Goal: Task Accomplishment & Management: Use online tool/utility

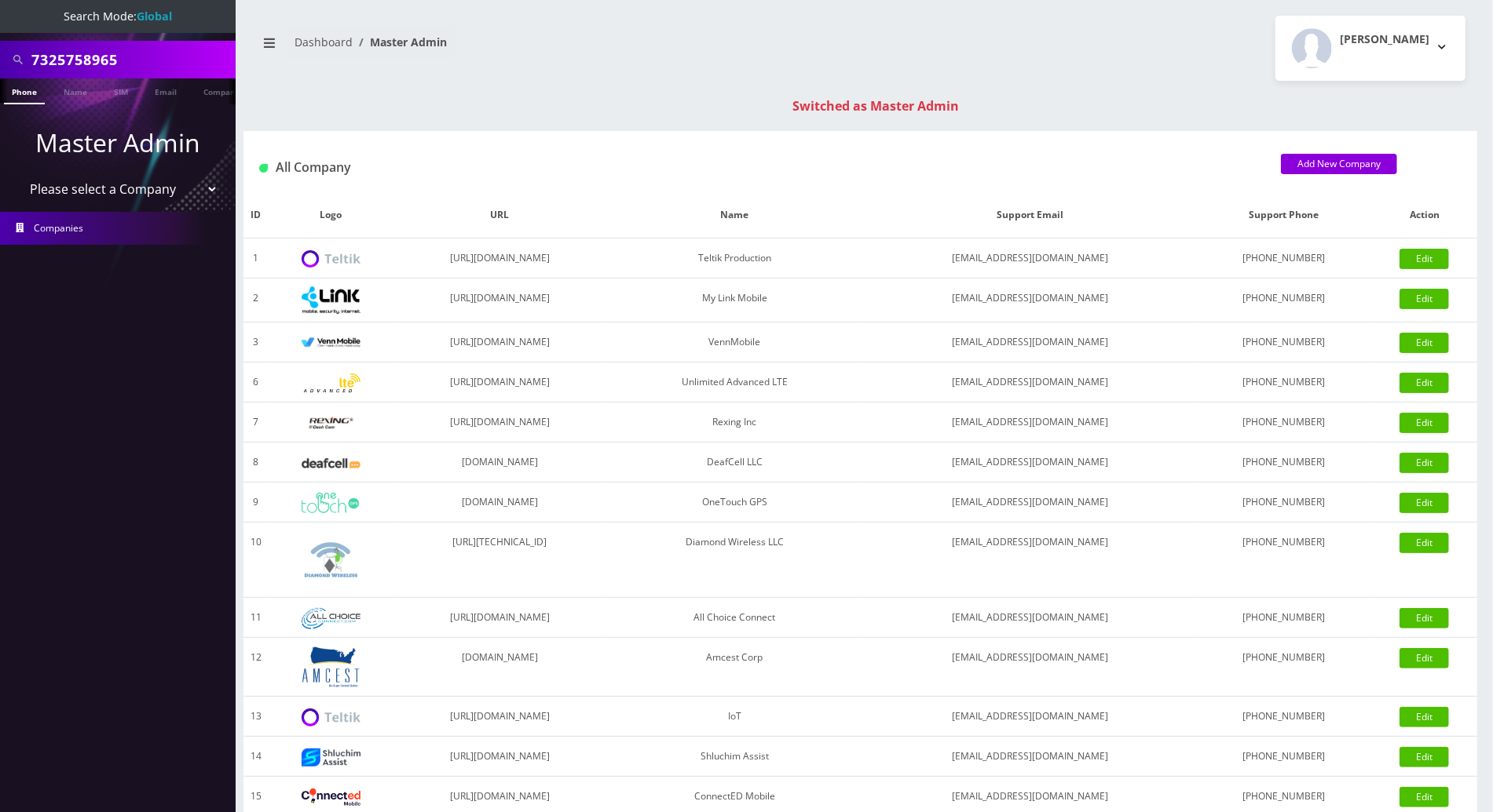
click at [23, 86] on link "Phone" at bounding box center [24, 91] width 41 height 26
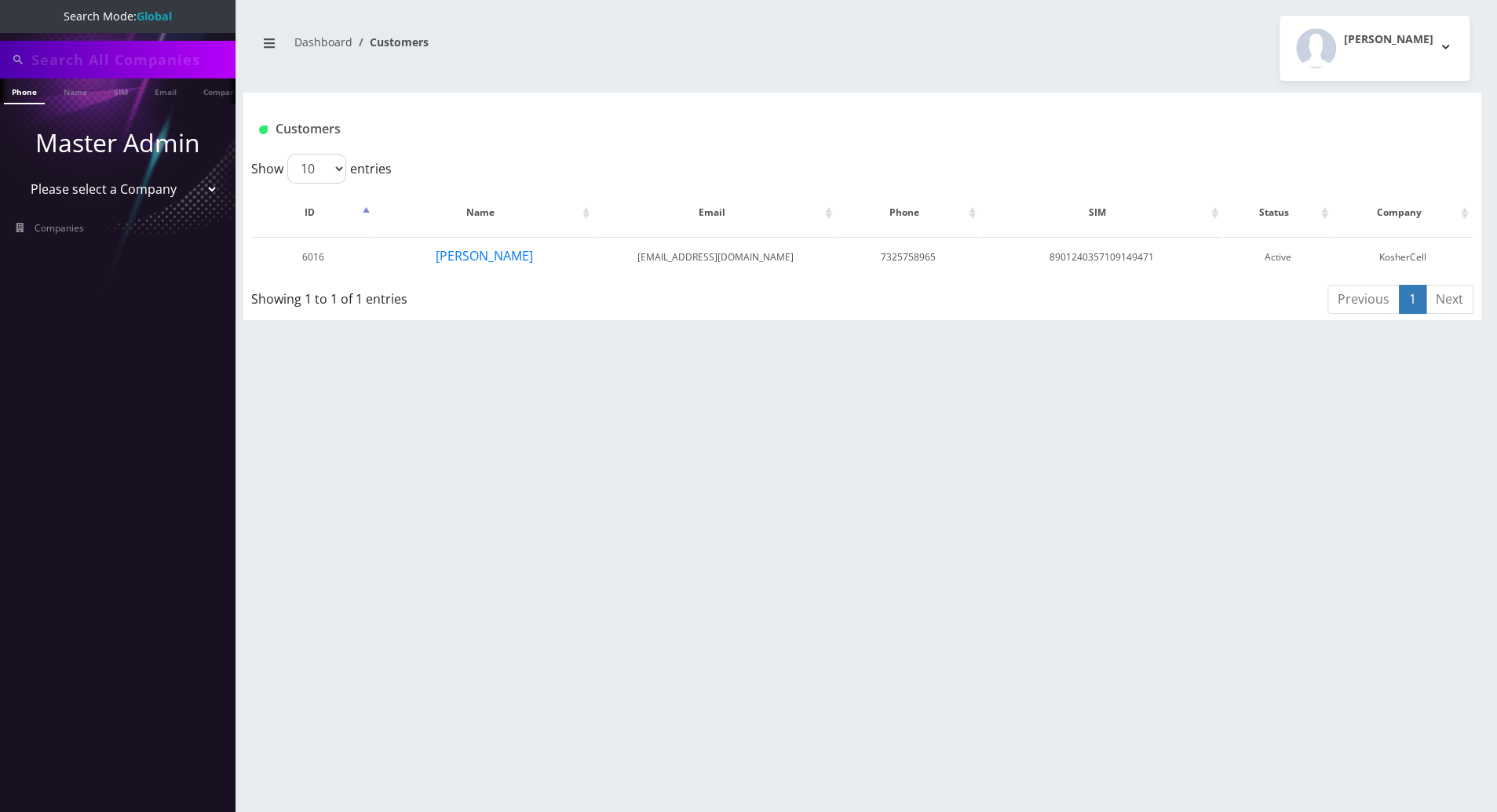
type input "7325758965"
click at [487, 254] on button "Yossi Housman" at bounding box center [485, 256] width 99 height 20
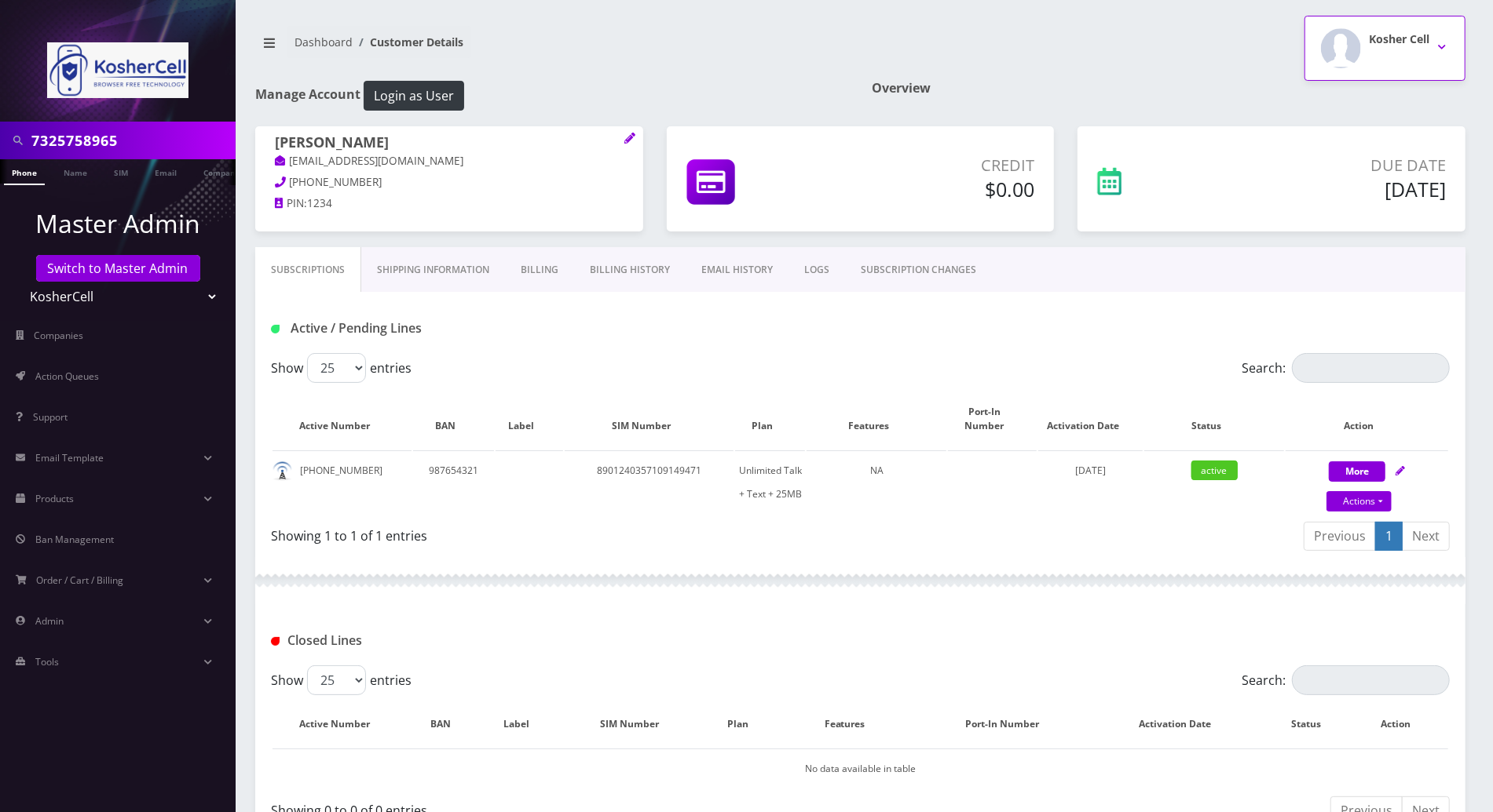
drag, startPoint x: 1451, startPoint y: 40, endPoint x: 1443, endPoint y: 41, distance: 8.1
click at [1444, 41] on button "Kosher Cell" at bounding box center [1385, 49] width 161 height 65
click at [1327, 97] on link "Logout" at bounding box center [1385, 100] width 161 height 22
